Goal: Information Seeking & Learning: Learn about a topic

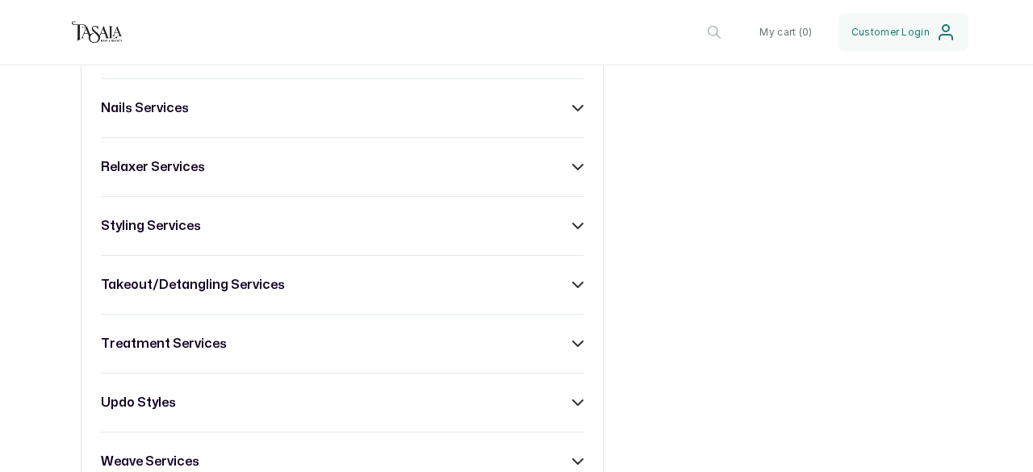
scroll to position [931, 0]
click at [549, 291] on div "takeout/detangling services" at bounding box center [342, 285] width 482 height 19
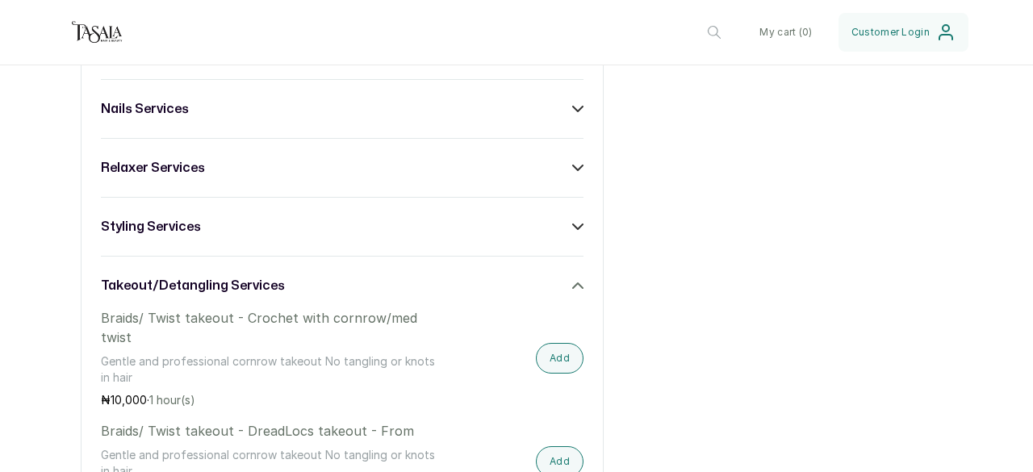
click at [561, 295] on div "takeout/detangling services" at bounding box center [342, 285] width 482 height 19
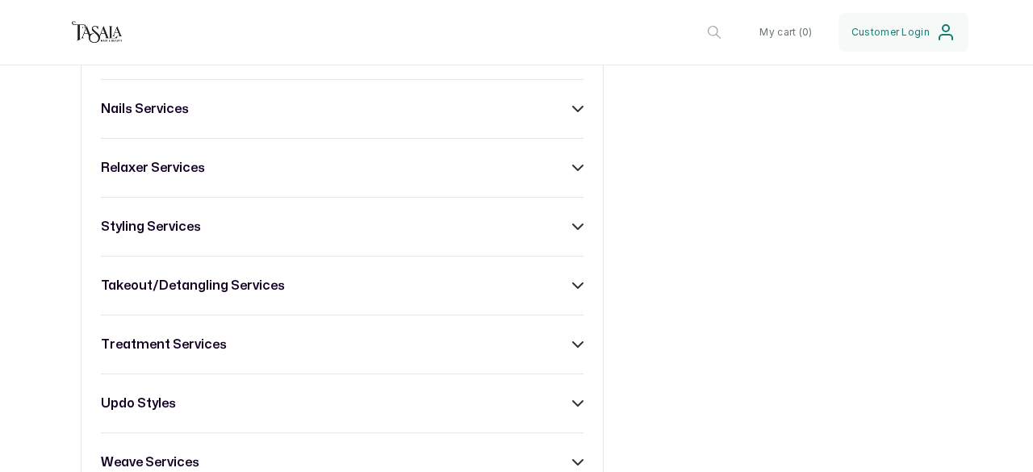
click at [575, 246] on div "braiding services children services - [DEMOGRAPHIC_DATA] colour services consul…" at bounding box center [342, 168] width 523 height 766
click at [573, 236] on div "styling services" at bounding box center [342, 226] width 482 height 19
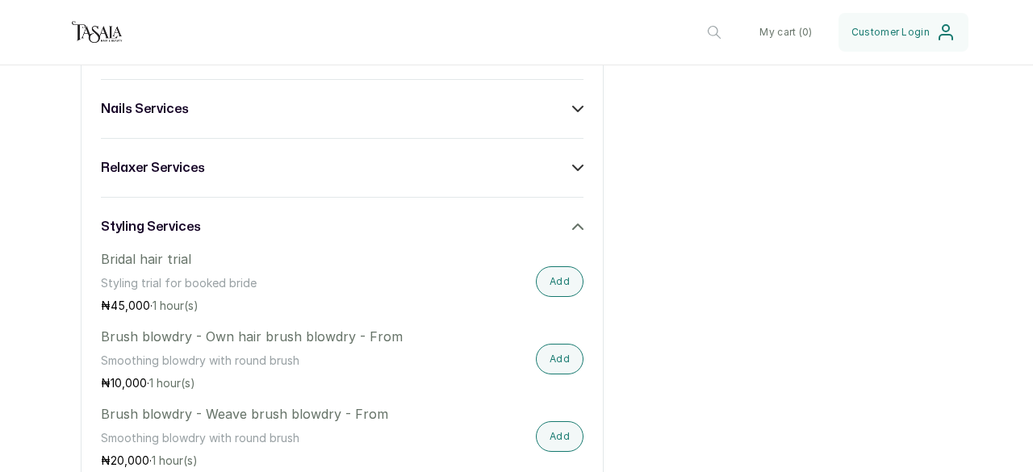
click at [573, 236] on div "styling services" at bounding box center [342, 226] width 482 height 19
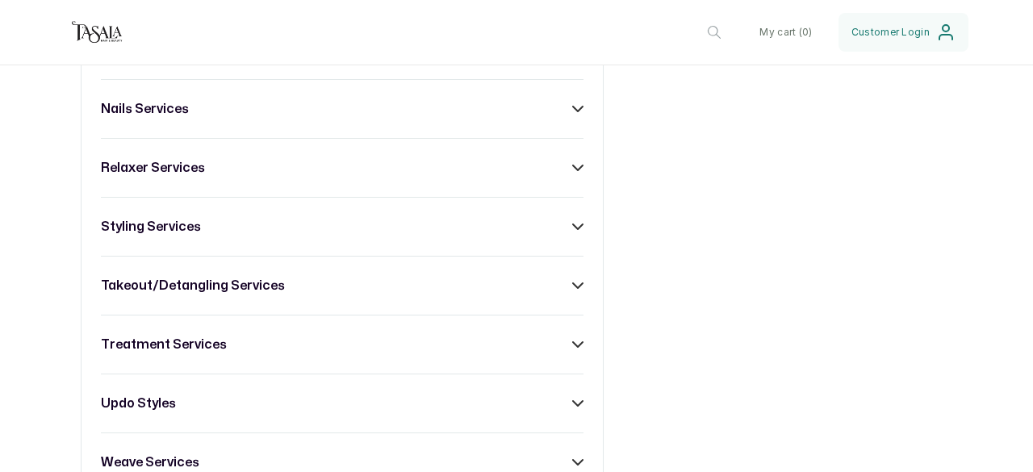
click at [561, 176] on div "relaxer services" at bounding box center [342, 167] width 482 height 19
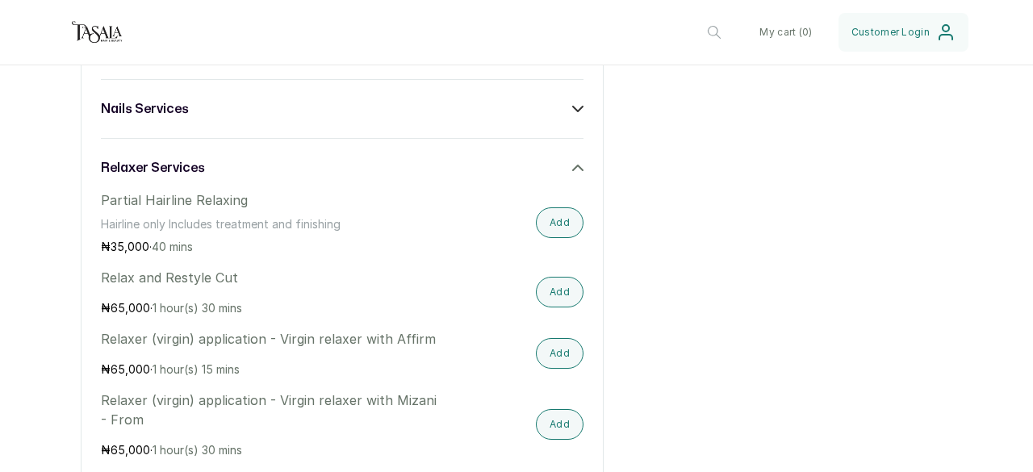
click at [561, 176] on div "relaxer services" at bounding box center [342, 167] width 482 height 19
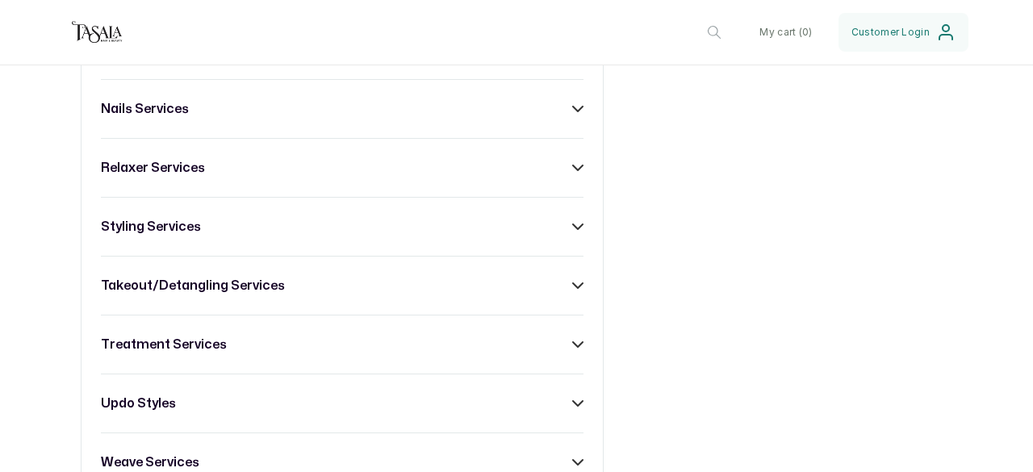
click at [566, 104] on div "braiding services children services - [DEMOGRAPHIC_DATA] colour services consul…" at bounding box center [342, 168] width 523 height 766
click at [566, 119] on div "nails services" at bounding box center [342, 108] width 482 height 19
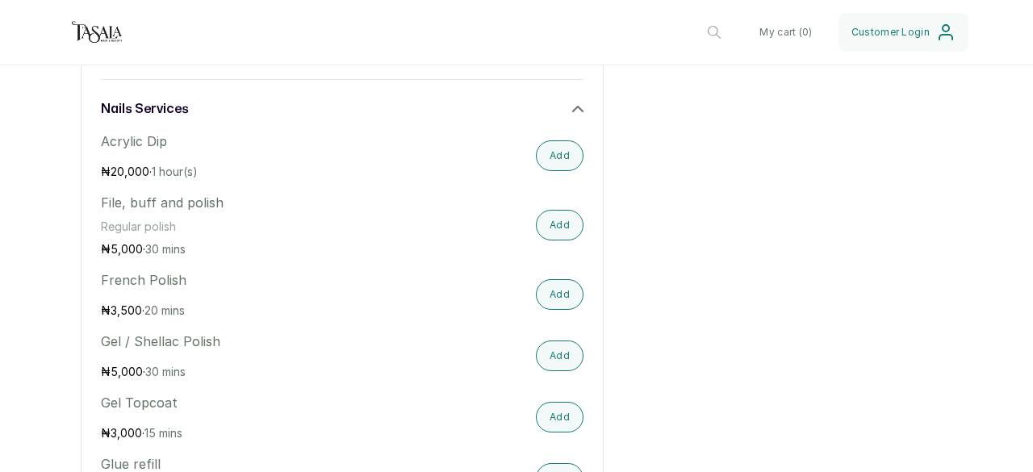
click at [566, 119] on div "nails services" at bounding box center [342, 108] width 482 height 19
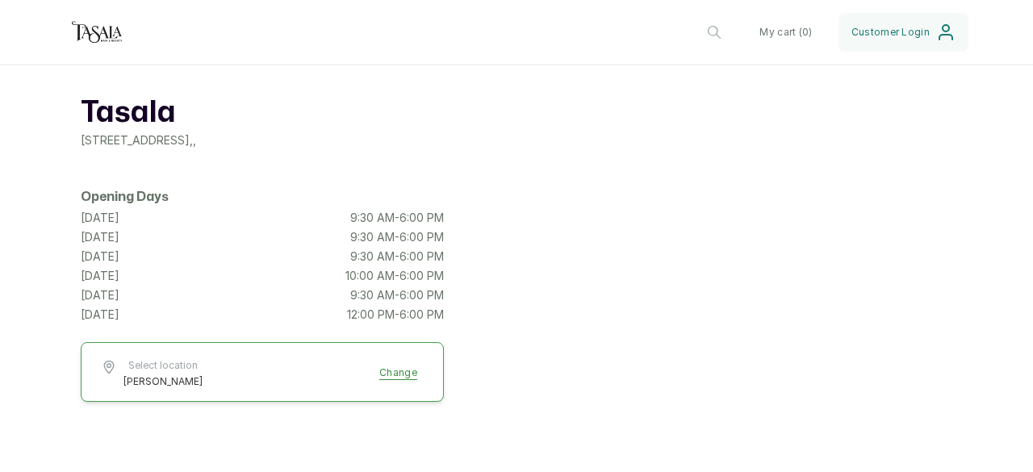
scroll to position [0, 0]
